Goal: Transaction & Acquisition: Purchase product/service

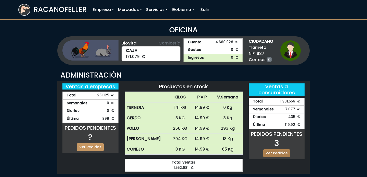
click at [273, 153] on link "Ver Pedidos" at bounding box center [276, 153] width 27 height 8
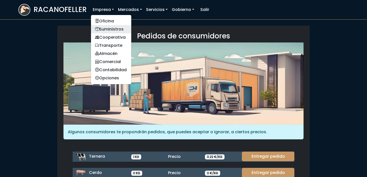
click at [108, 28] on link "Suministros" at bounding box center [111, 29] width 40 height 8
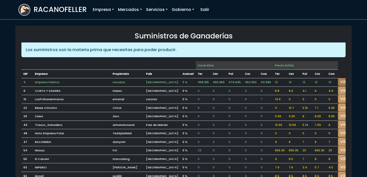
click at [338, 81] on link "VISITAR" at bounding box center [347, 82] width 18 height 8
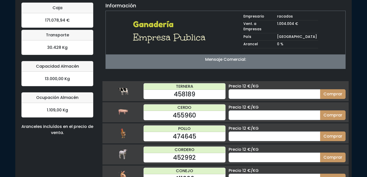
scroll to position [50, 0]
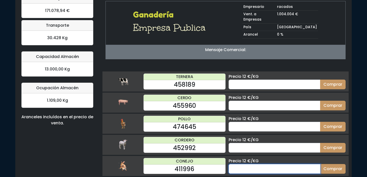
click at [241, 165] on input "number" at bounding box center [274, 169] width 92 height 10
type input "30"
click at [320, 164] on button "Comprar" at bounding box center [332, 169] width 25 height 10
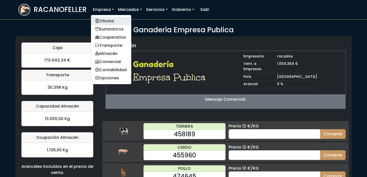
click at [106, 21] on link "Oficina" at bounding box center [111, 21] width 40 height 8
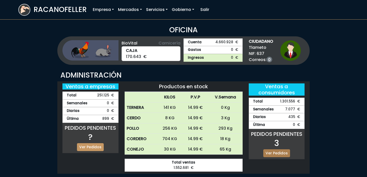
click at [274, 153] on link "Ver Pedidos" at bounding box center [276, 153] width 27 height 8
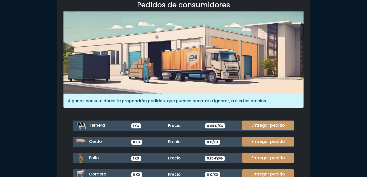
scroll to position [67, 0]
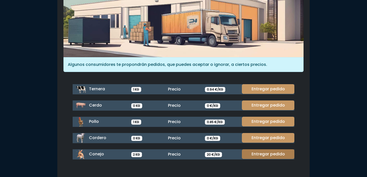
click at [270, 152] on link "Entregar pedido" at bounding box center [268, 154] width 52 height 10
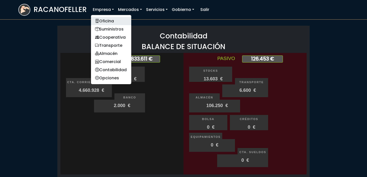
click at [101, 19] on link "Oficina" at bounding box center [111, 21] width 40 height 8
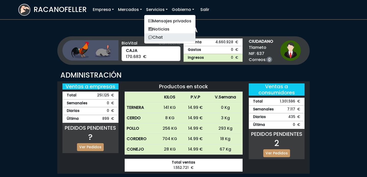
click at [162, 39] on link "Chat" at bounding box center [169, 37] width 51 height 8
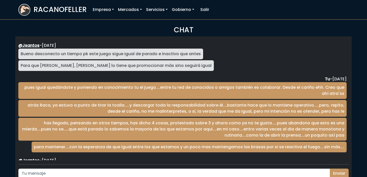
scroll to position [833, 0]
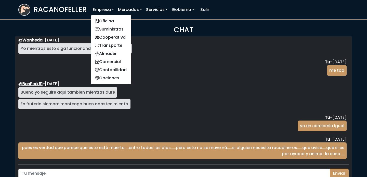
click at [109, 16] on ul "Oficina Suministros Cooperativa Transporte Almacén Comercial Contabilidad Opcio…" at bounding box center [111, 50] width 41 height 70
click at [109, 19] on link "Oficina" at bounding box center [111, 21] width 40 height 8
